Goal: Task Accomplishment & Management: Use online tool/utility

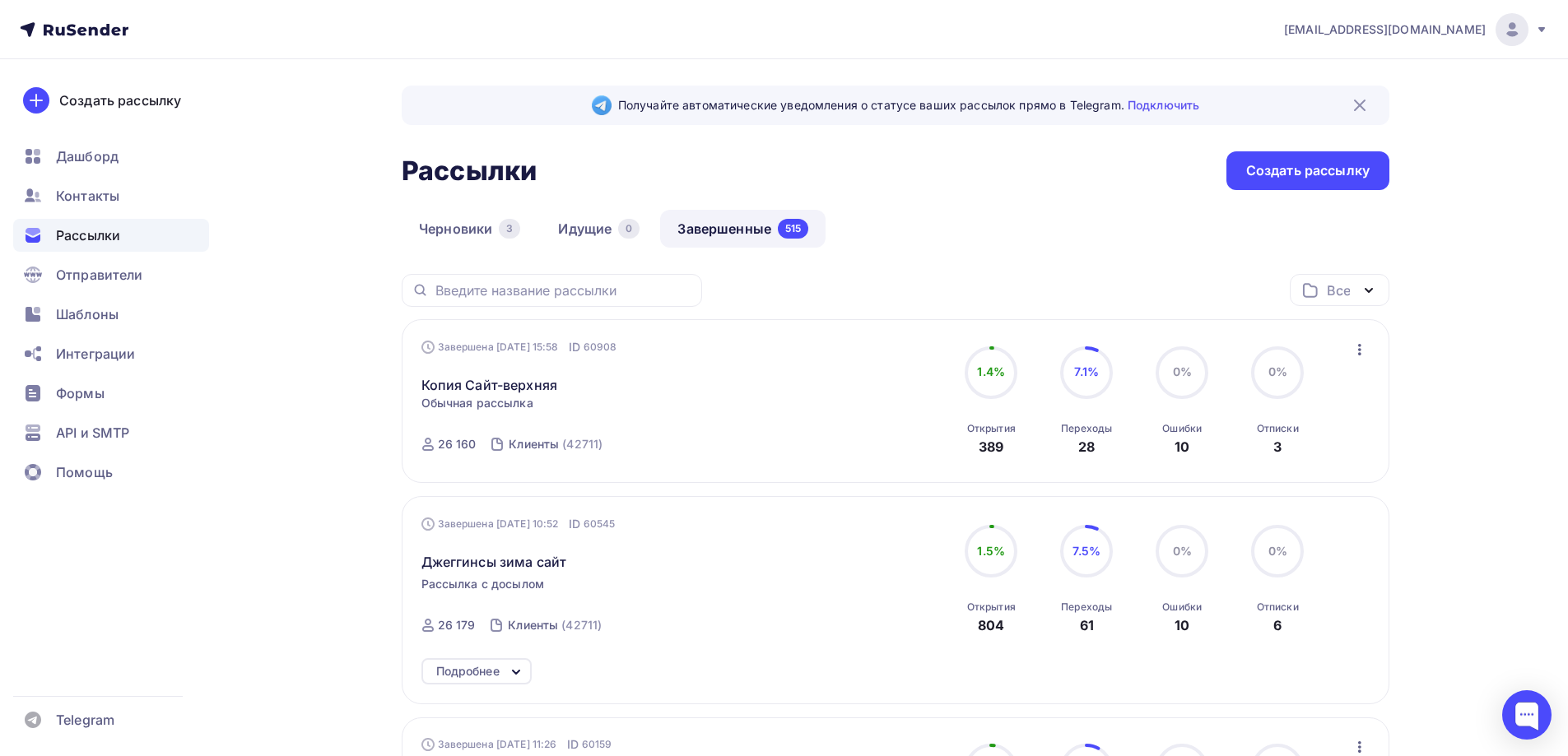
click at [1361, 350] on icon "button" at bounding box center [1359, 349] width 19 height 19
click at [1307, 456] on div "Копировать в новую" at bounding box center [1284, 457] width 168 height 19
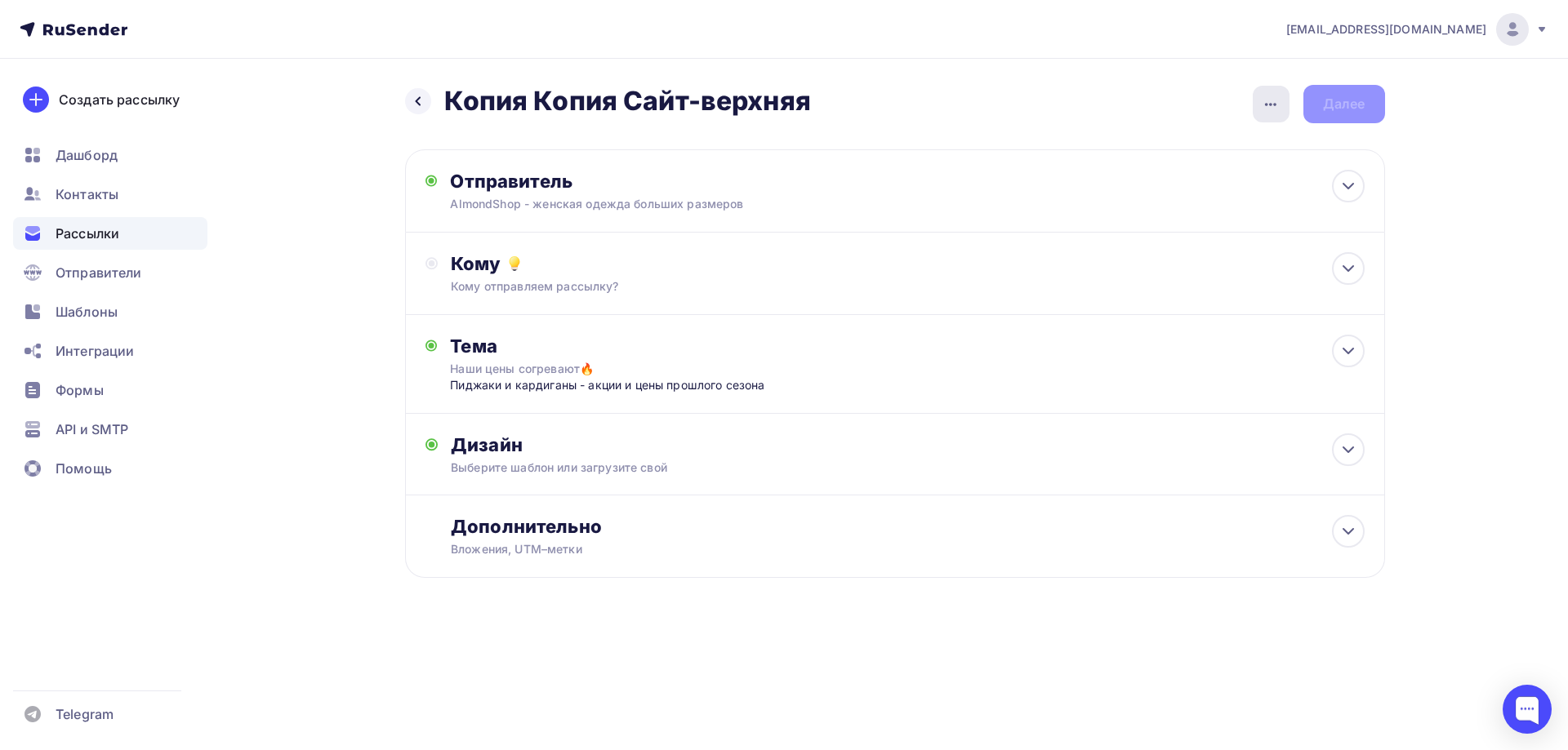
click at [1273, 106] on icon "button" at bounding box center [1270, 104] width 19 height 19
click at [1181, 188] on div "Переименовать рассылку" at bounding box center [1184, 187] width 202 height 19
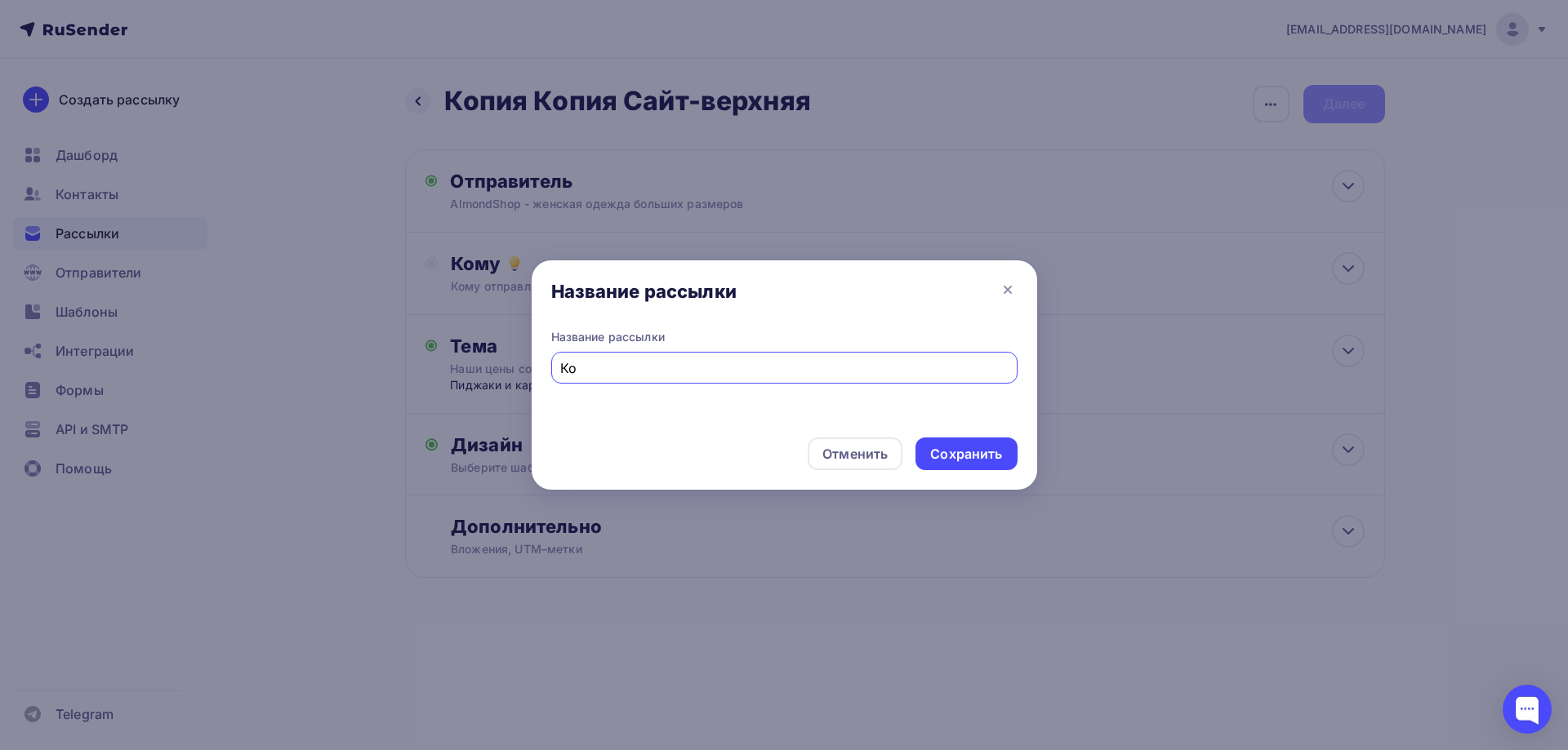
type input "[PERSON_NAME]"
type input "N"
type input "Турция-спортивные"
click at [970, 451] on div "Сохранить" at bounding box center [966, 454] width 72 height 18
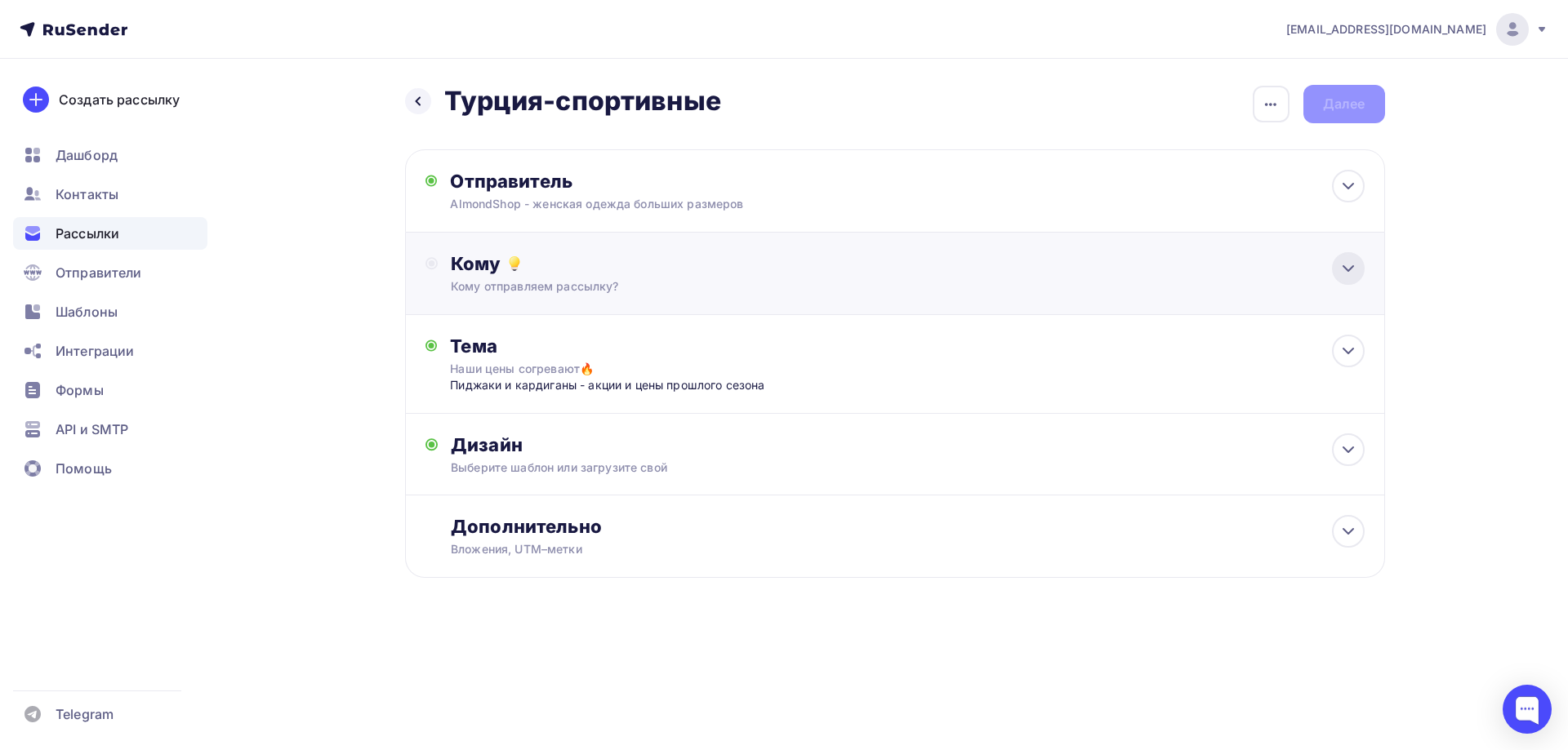
click at [1346, 275] on icon at bounding box center [1347, 268] width 19 height 19
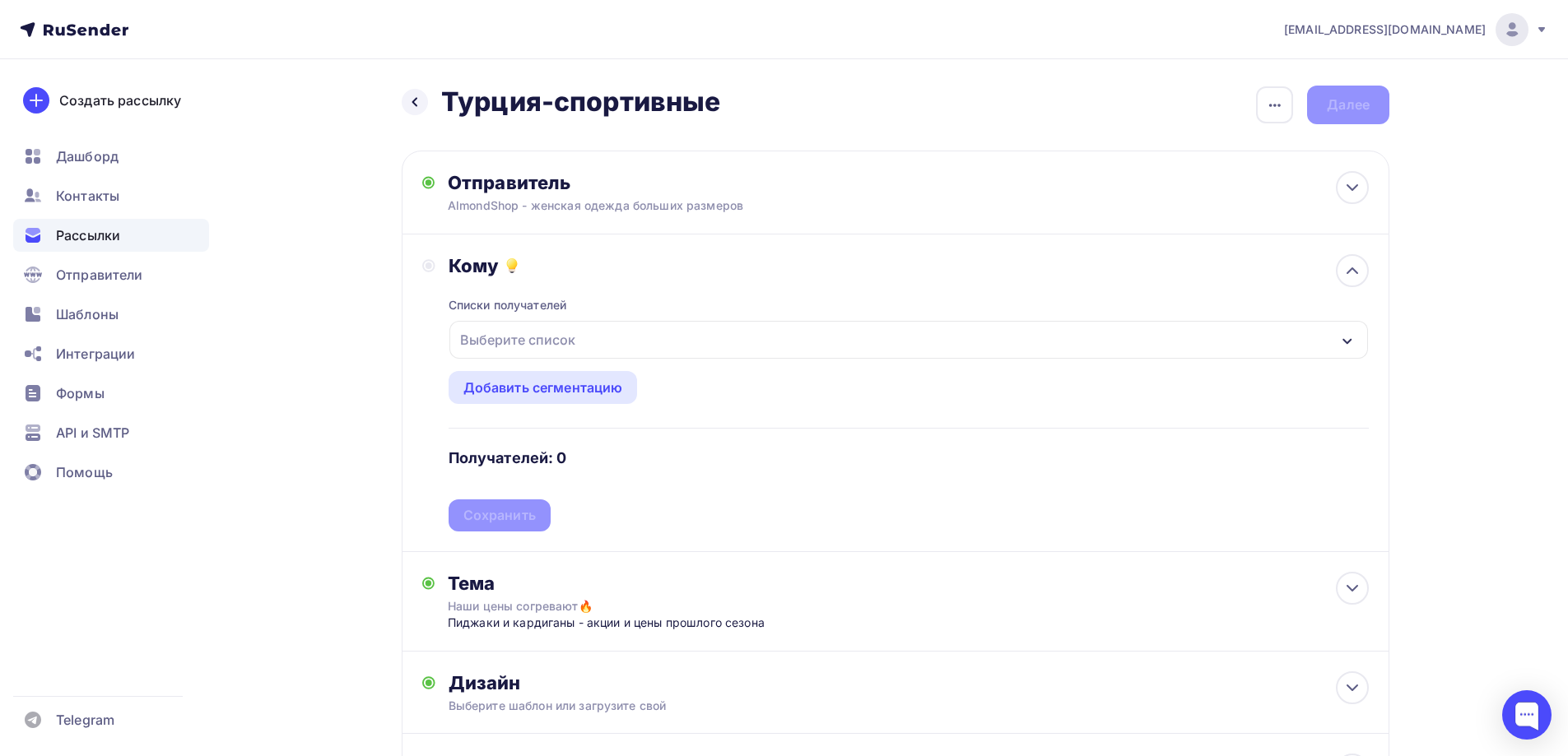
click at [606, 346] on div "Выберите список" at bounding box center [908, 339] width 918 height 38
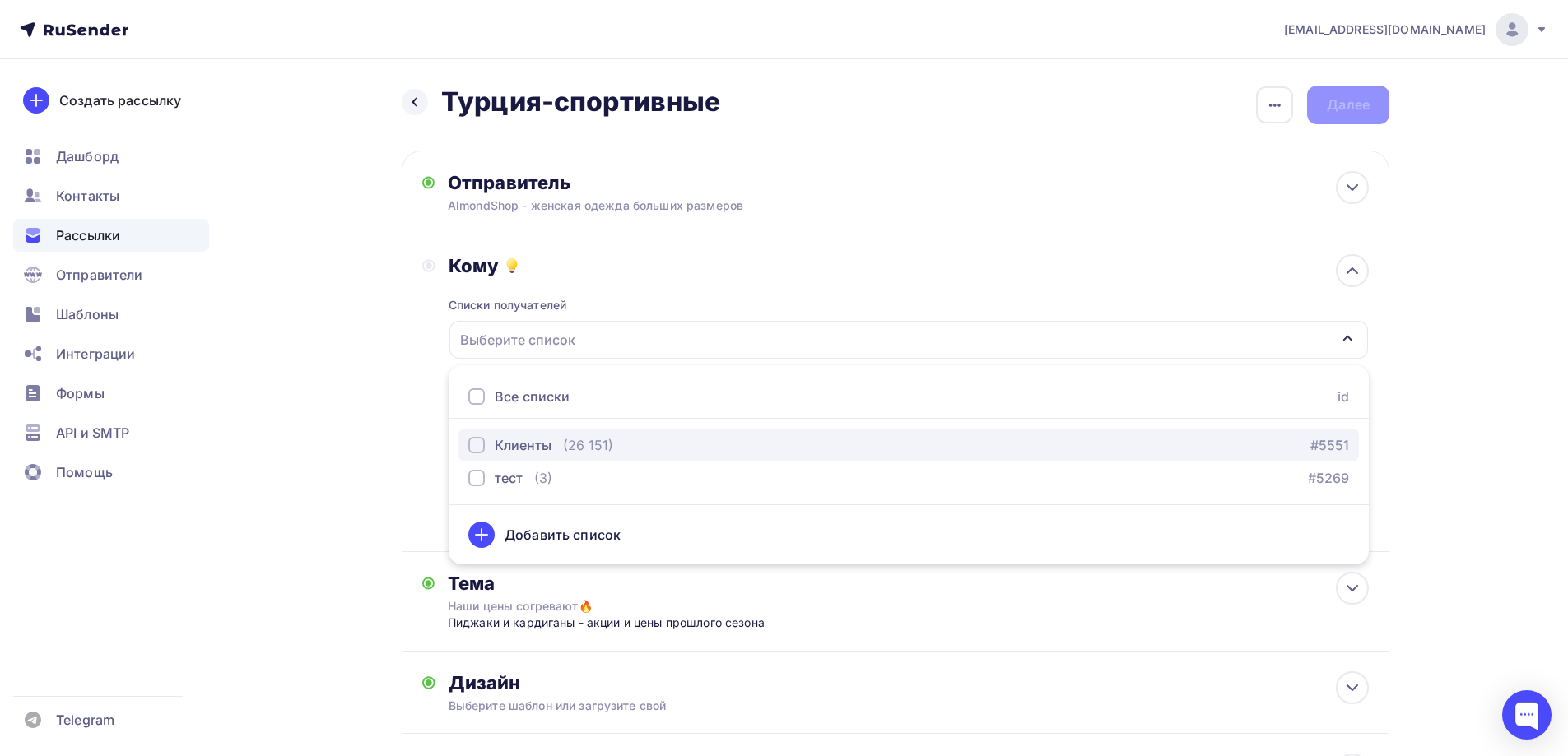
click at [546, 438] on div "Клиенты" at bounding box center [523, 445] width 57 height 19
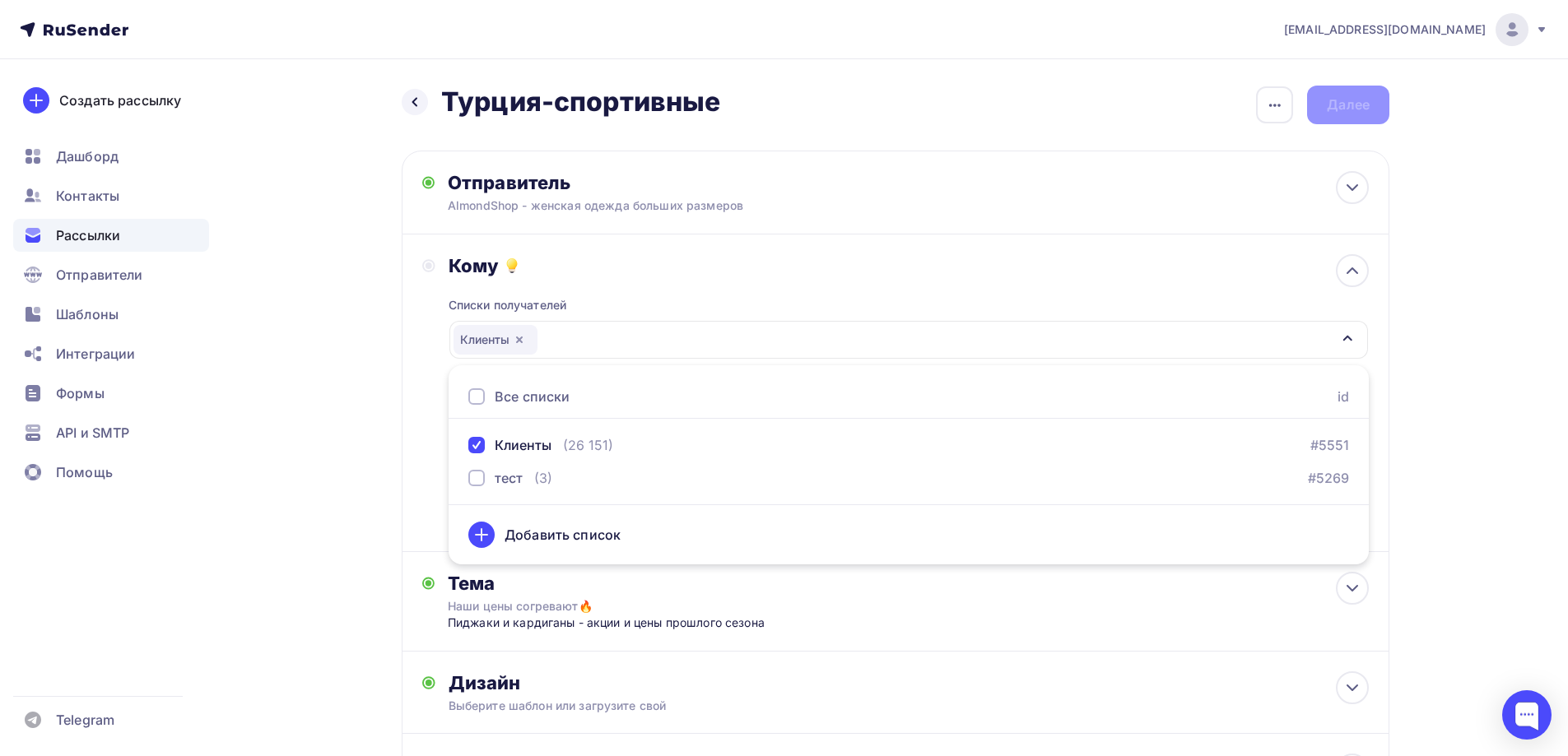
click at [1378, 309] on div "Кому Списки получателей Клиенты Все списки id Клиенты (26 151) #5551 тест (3) #…" at bounding box center [895, 392] width 988 height 317
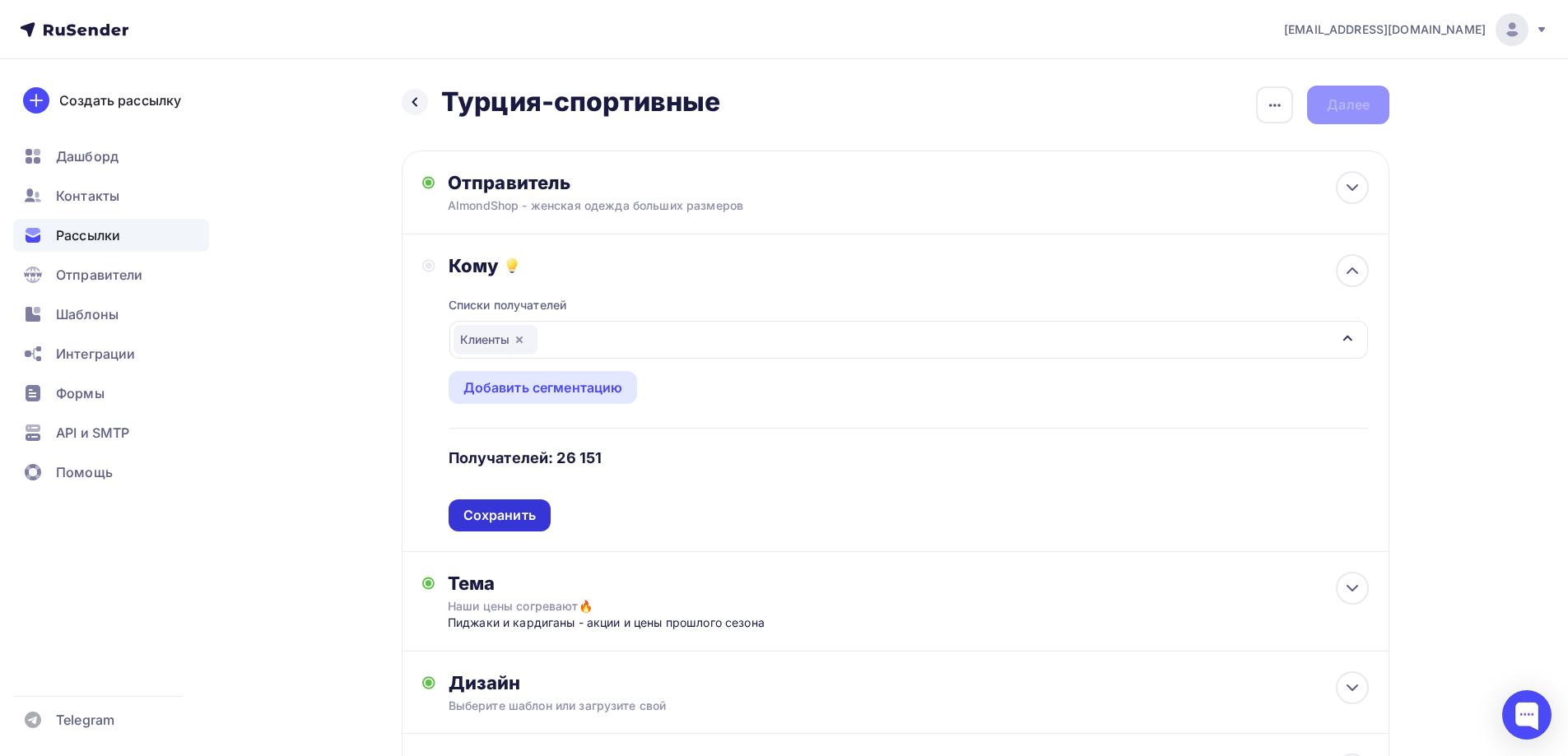
click at [529, 525] on div "Сохранить" at bounding box center [499, 515] width 102 height 32
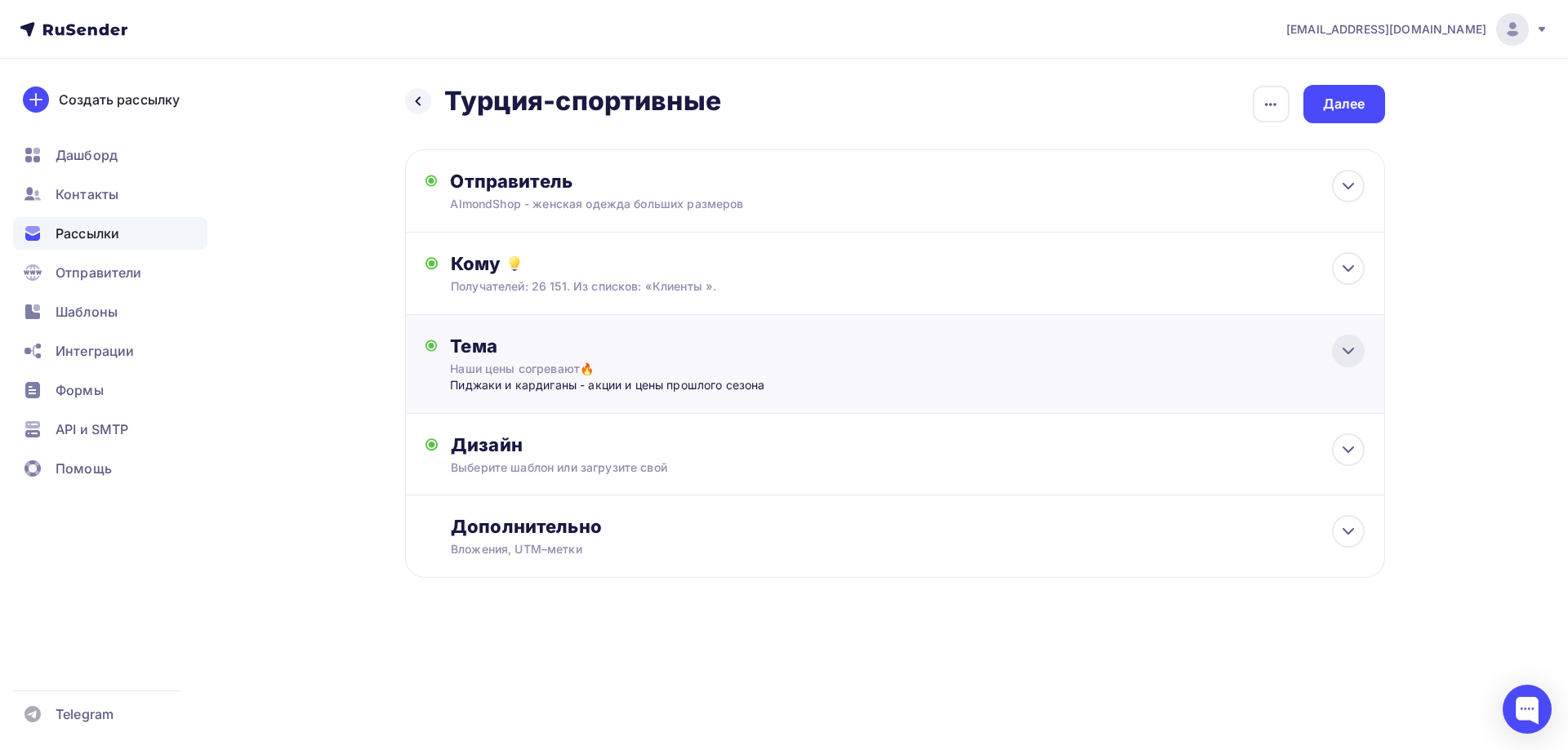
click at [1341, 346] on icon at bounding box center [1347, 351] width 19 height 19
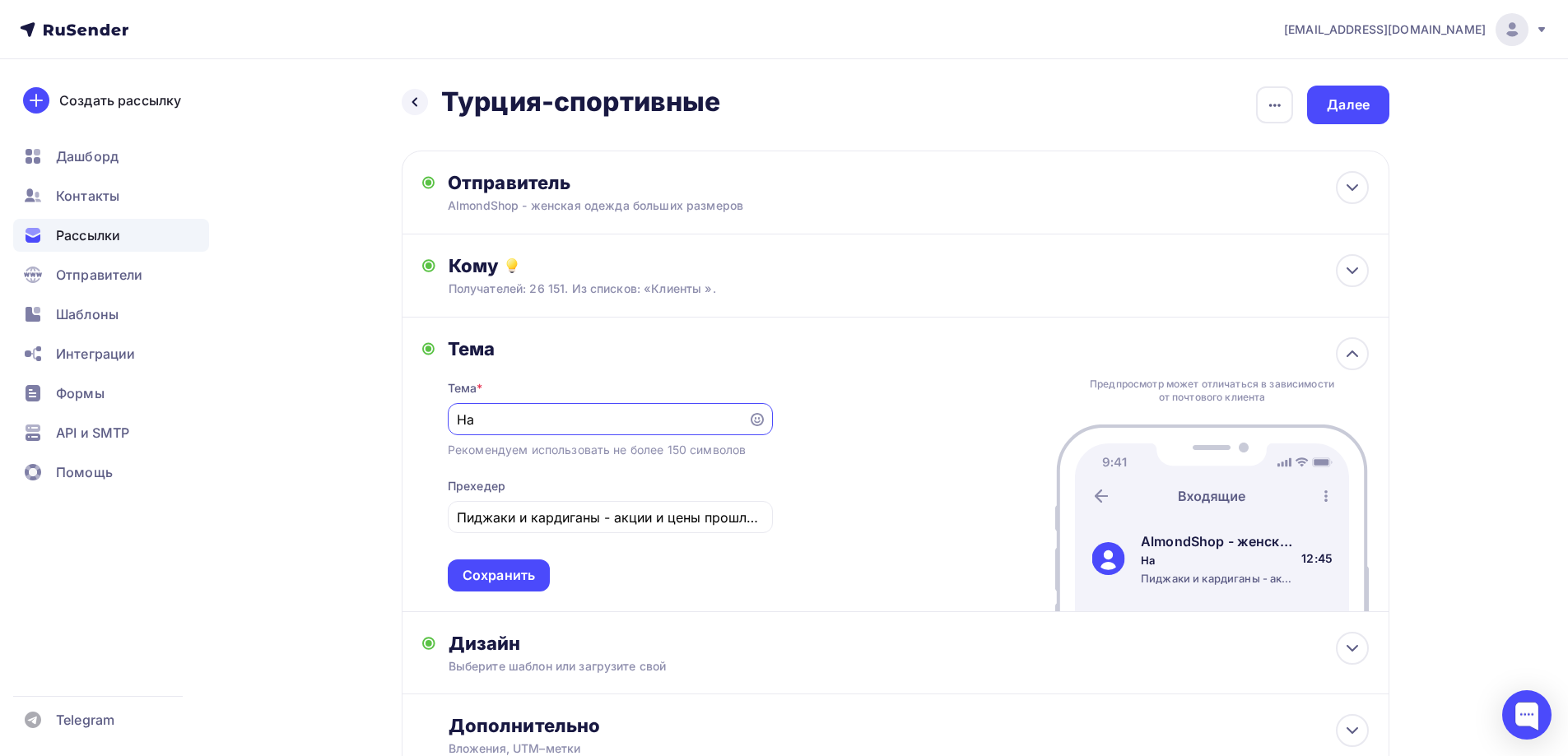
type input "[PERSON_NAME]"
click at [613, 430] on div "Турецкое производство -осенняя коллекция" at bounding box center [610, 419] width 325 height 32
click at [625, 423] on input "Турецкое производство -осенняя коллекция" at bounding box center [597, 419] width 282 height 19
click at [738, 422] on input "Турецкое производство - осенняя коллекция" at bounding box center [597, 419] width 282 height 19
type input "Турецкое производство - осень/зима"
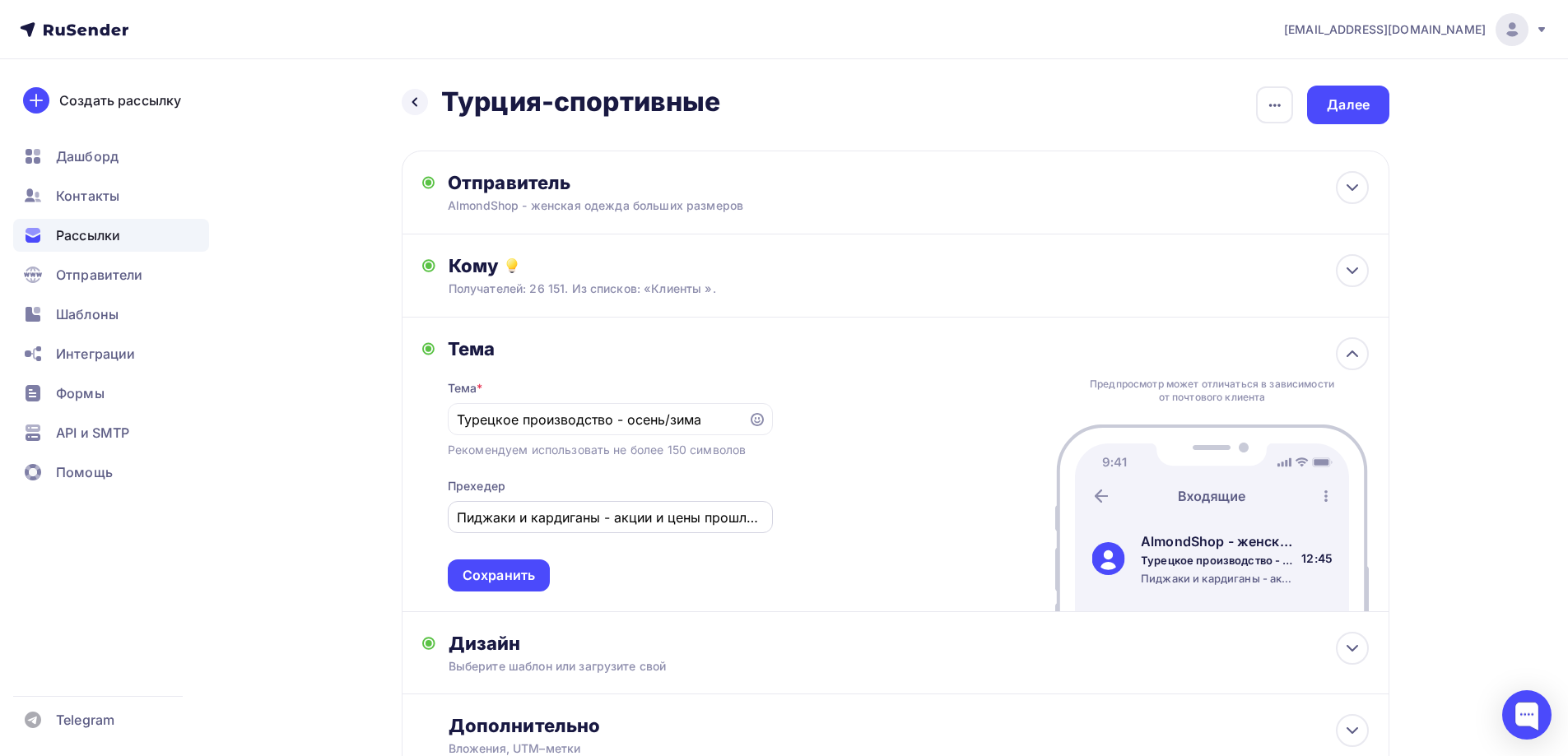
click at [456, 516] on div "Пиджаки и кардиганы - акции и цены прошлого сезона" at bounding box center [610, 517] width 325 height 32
click at [712, 519] on input "Пиджаки и кардиганы - акции и цены прошлого сезона" at bounding box center [610, 517] width 306 height 19
click at [568, 509] on input "рошлого сезона" at bounding box center [610, 517] width 306 height 19
type input "р"
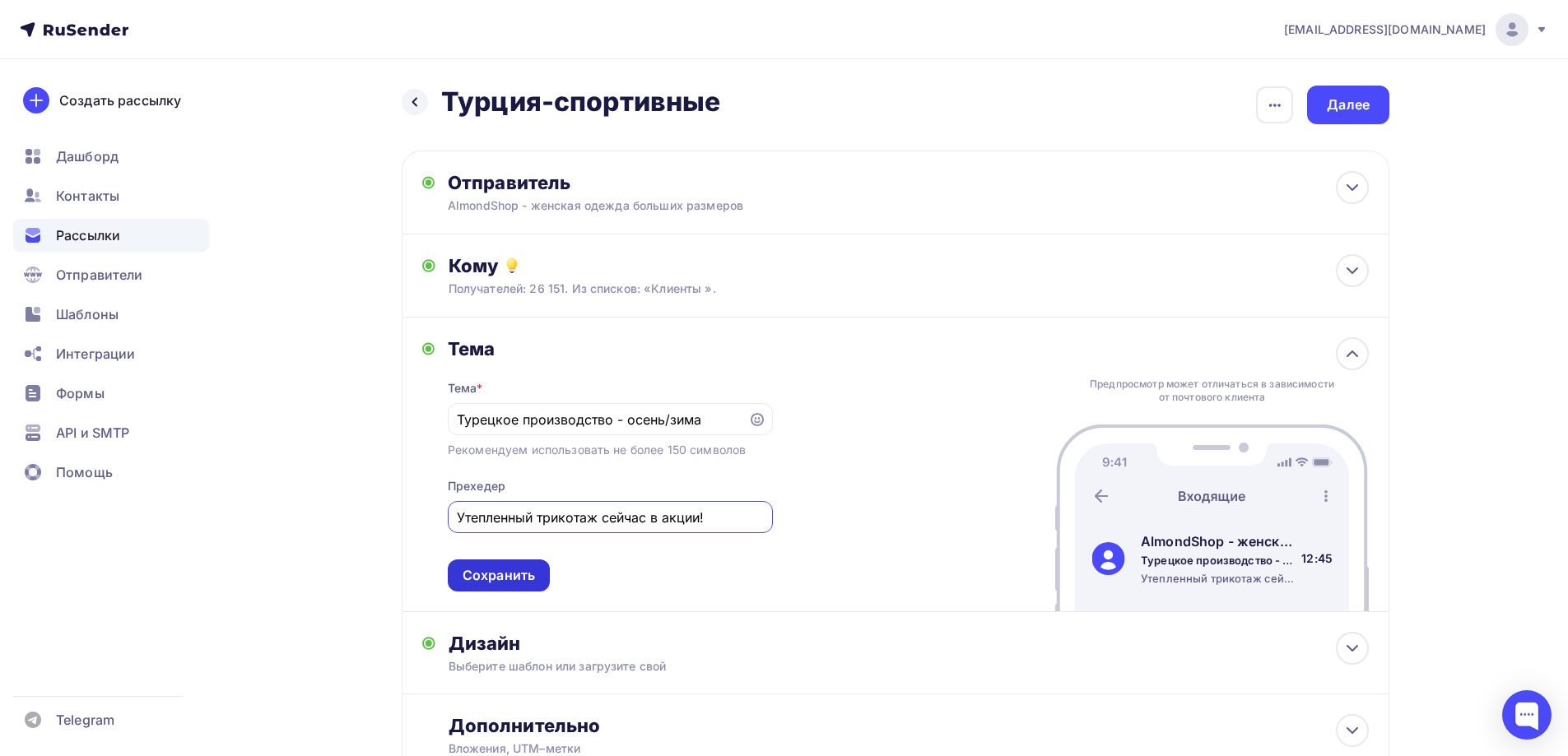
type input "Утепленный трикотаж сейчас в акции!"
click at [514, 577] on div "Сохранить" at bounding box center [499, 575] width 73 height 19
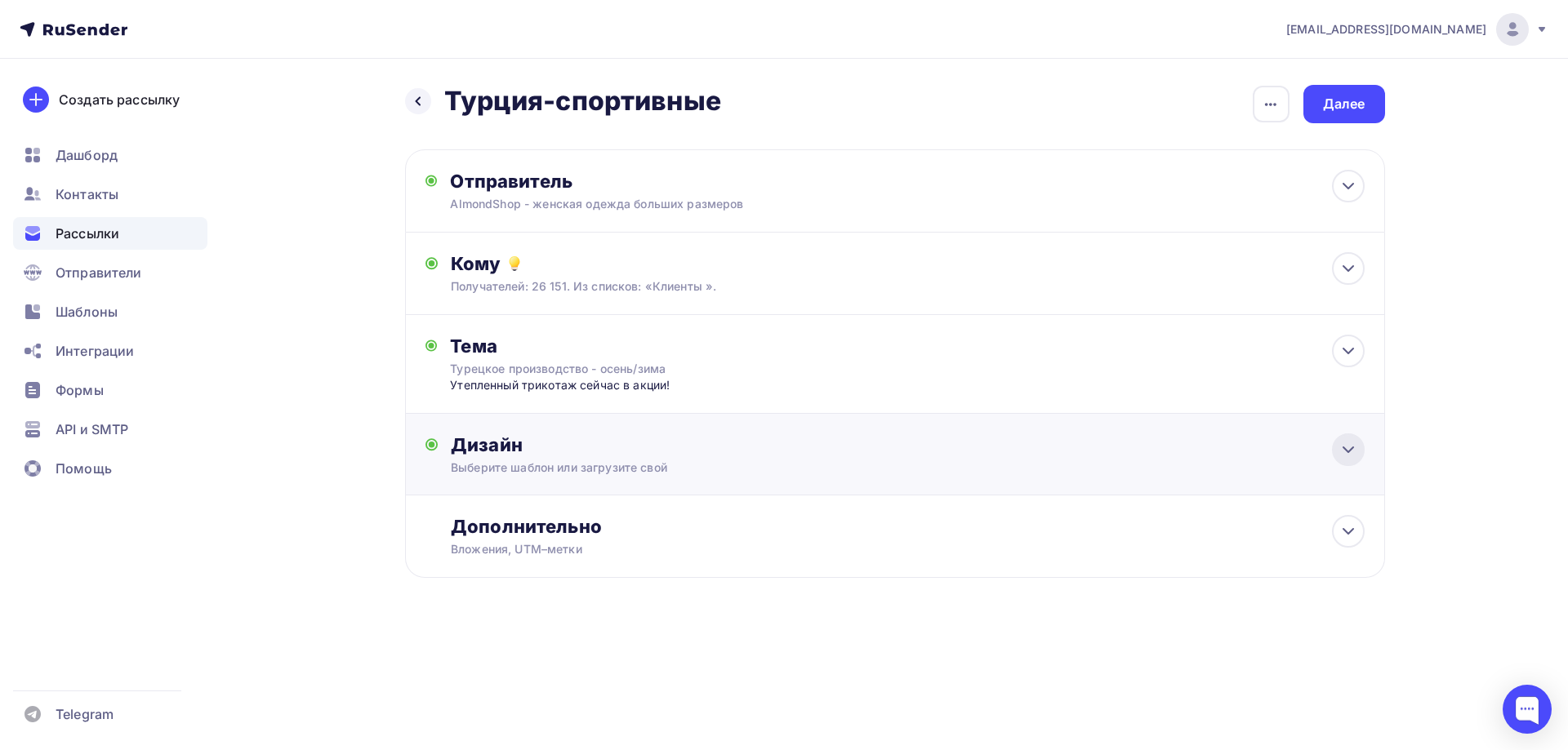
click at [1346, 452] on icon at bounding box center [1347, 449] width 19 height 19
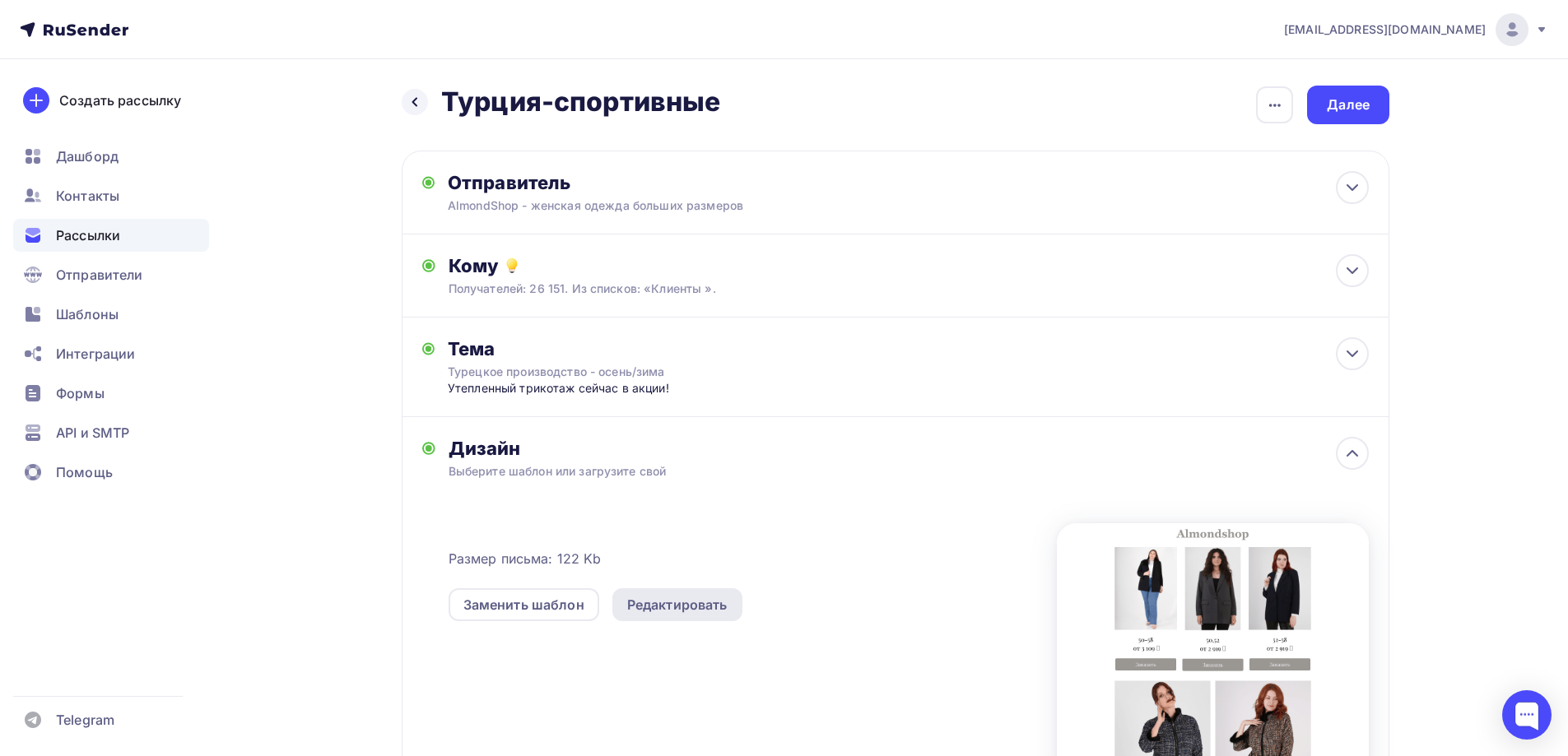
click at [648, 611] on div "Редактировать" at bounding box center [677, 604] width 101 height 19
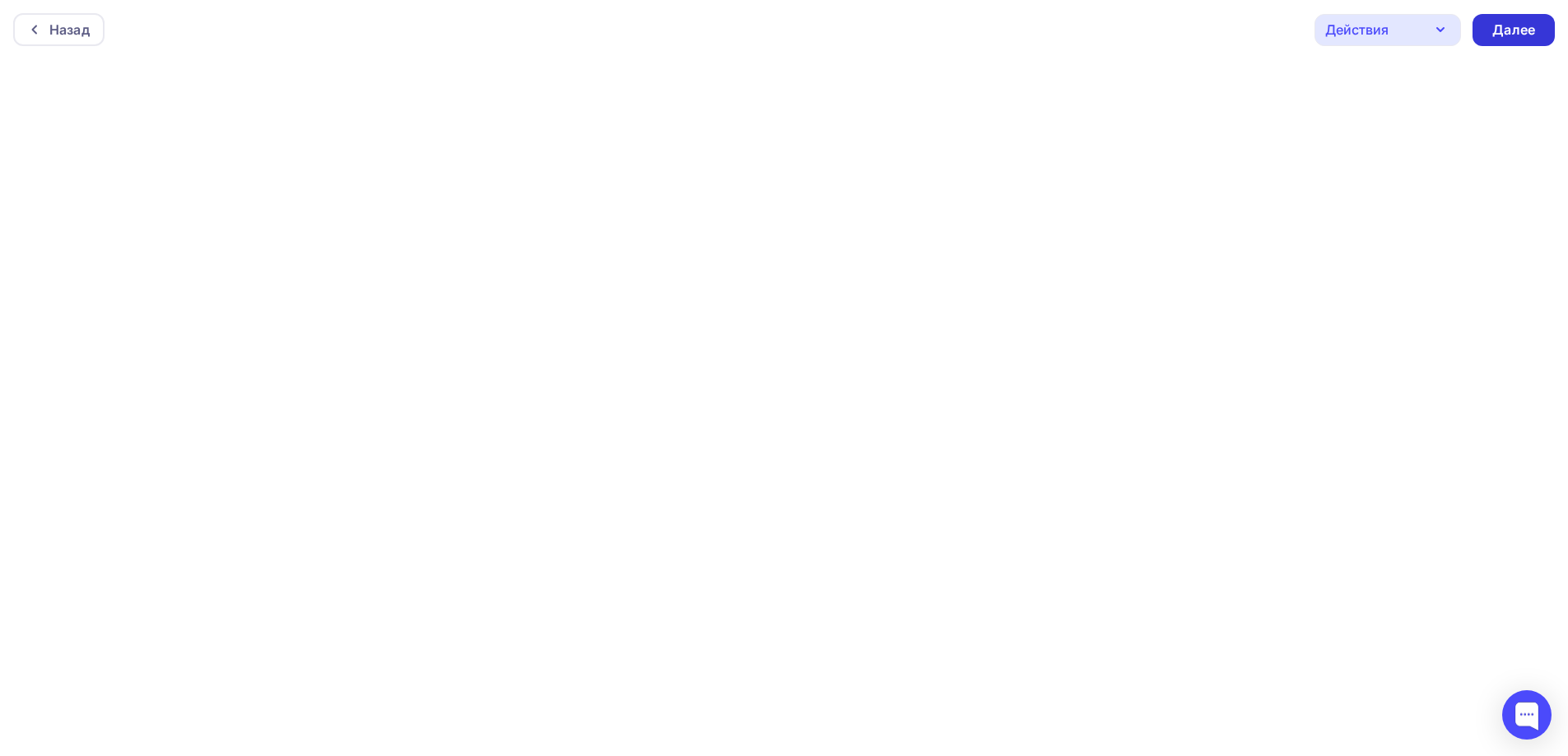
click at [1522, 16] on div "Далее" at bounding box center [1513, 30] width 82 height 32
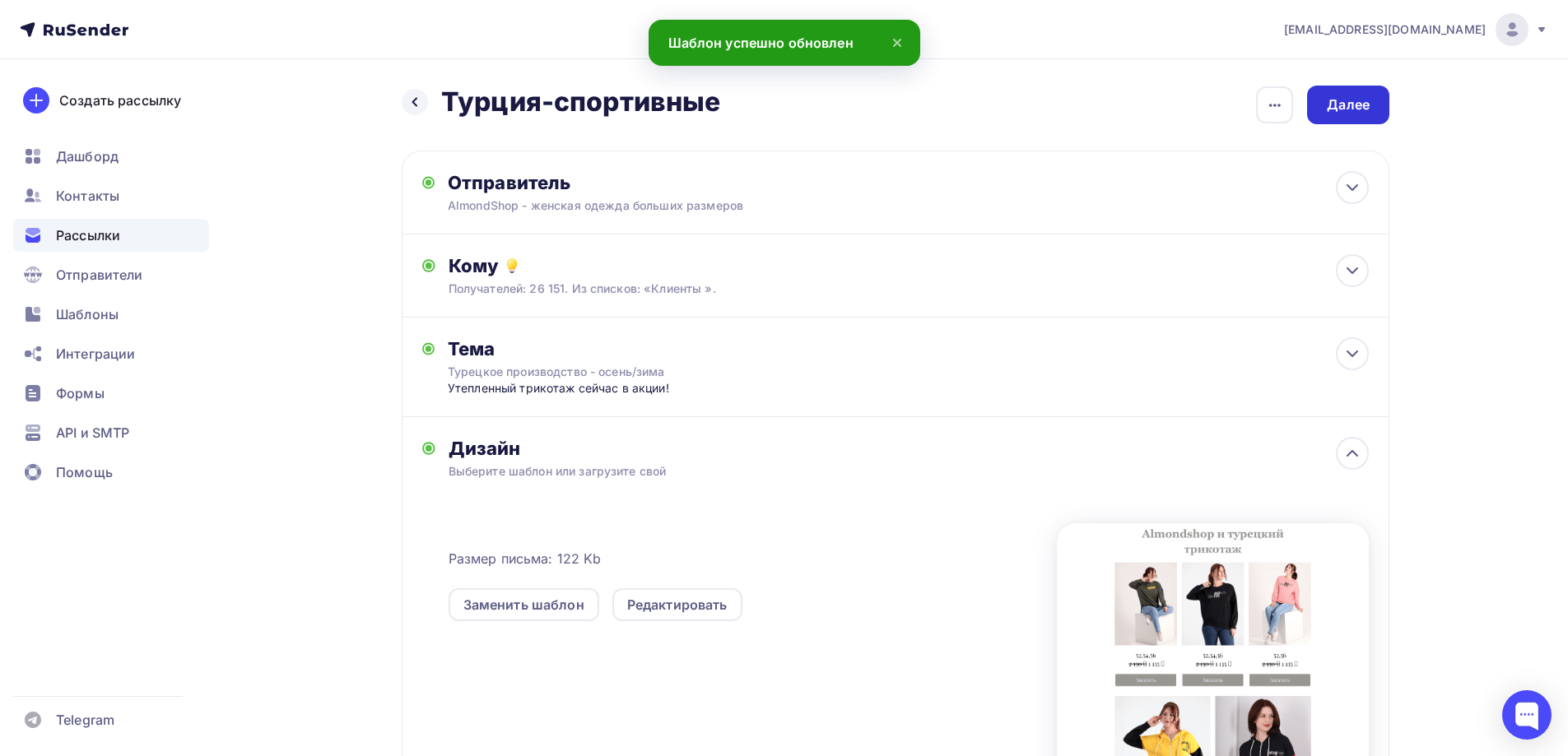
click at [1343, 112] on div "Далее" at bounding box center [1348, 105] width 43 height 19
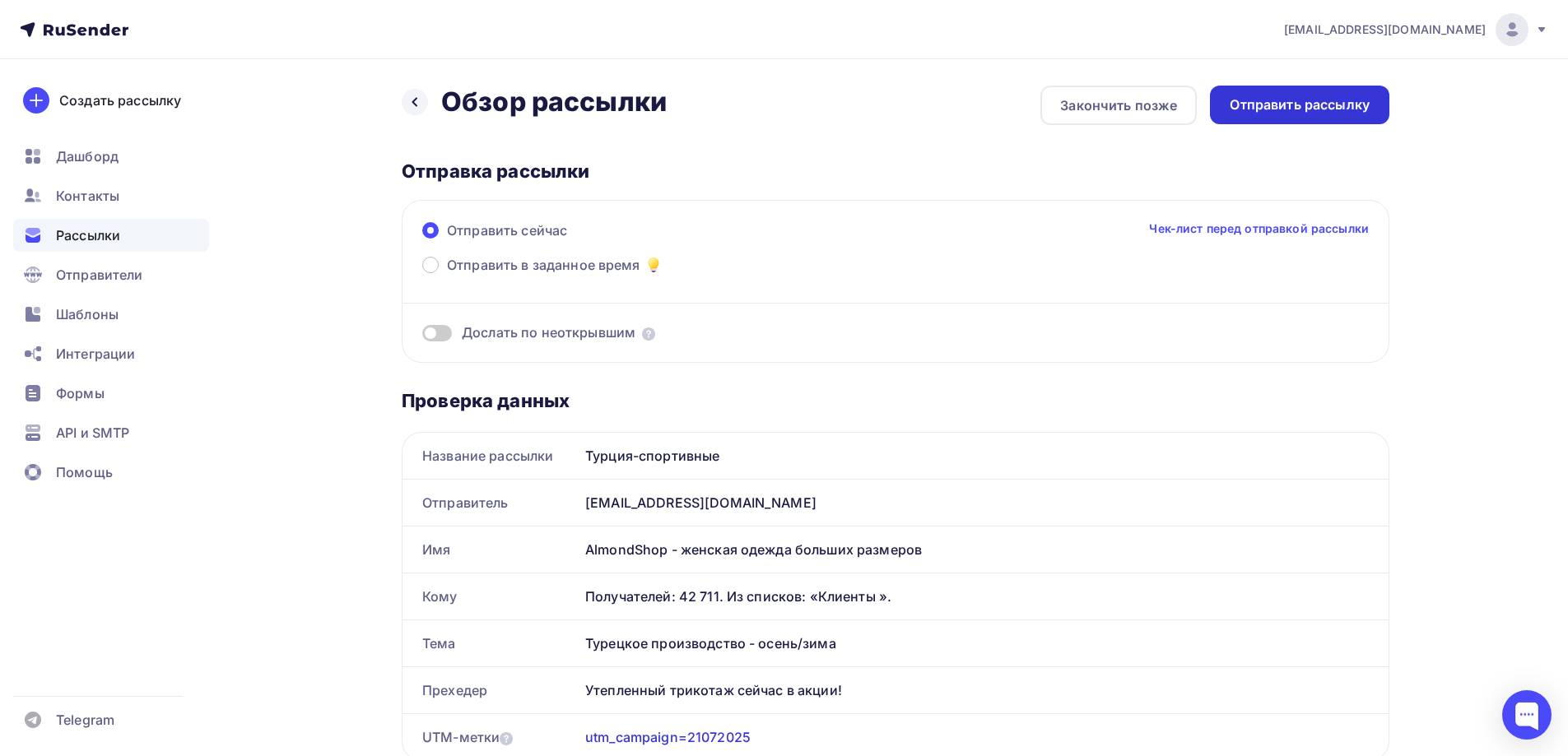
click at [1339, 107] on div "Отправить рассылку" at bounding box center [1299, 105] width 140 height 19
